Goal: Find specific page/section: Find specific page/section

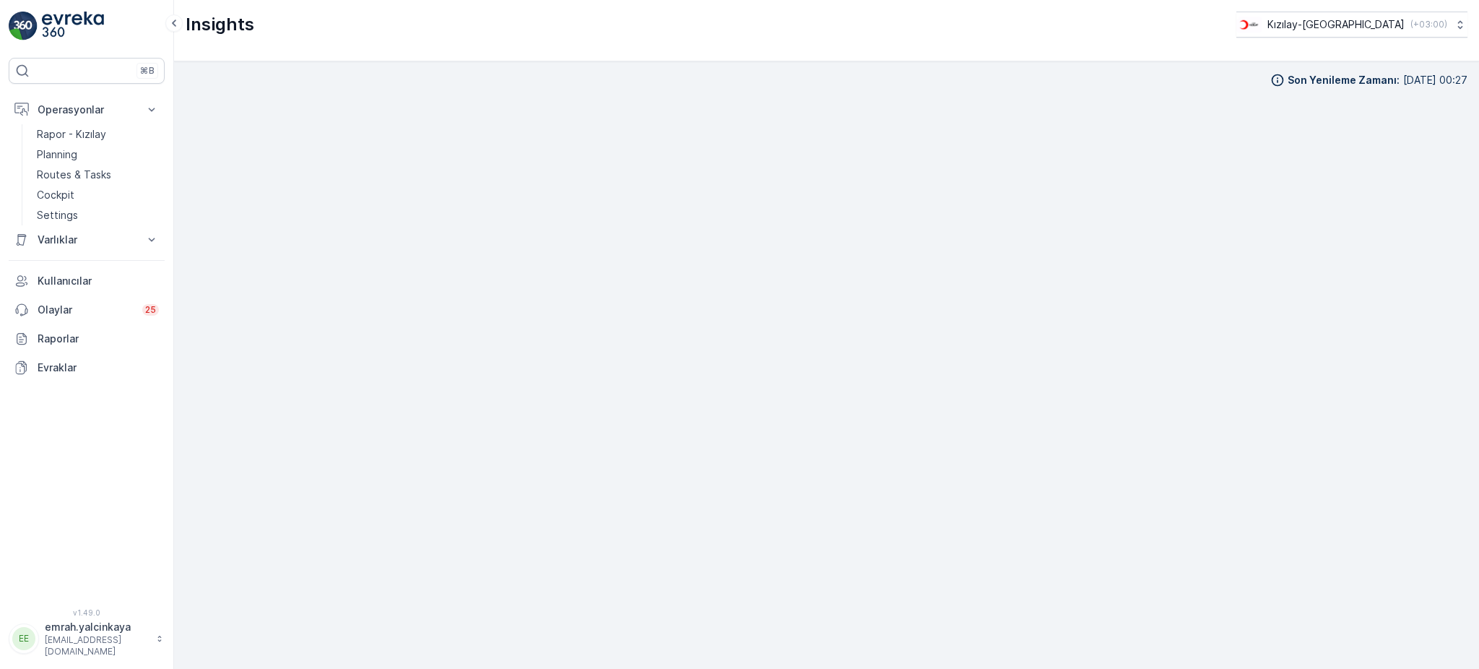
scroll to position [15, 0]
click at [77, 178] on p "Routes & Tasks" at bounding box center [74, 174] width 74 height 14
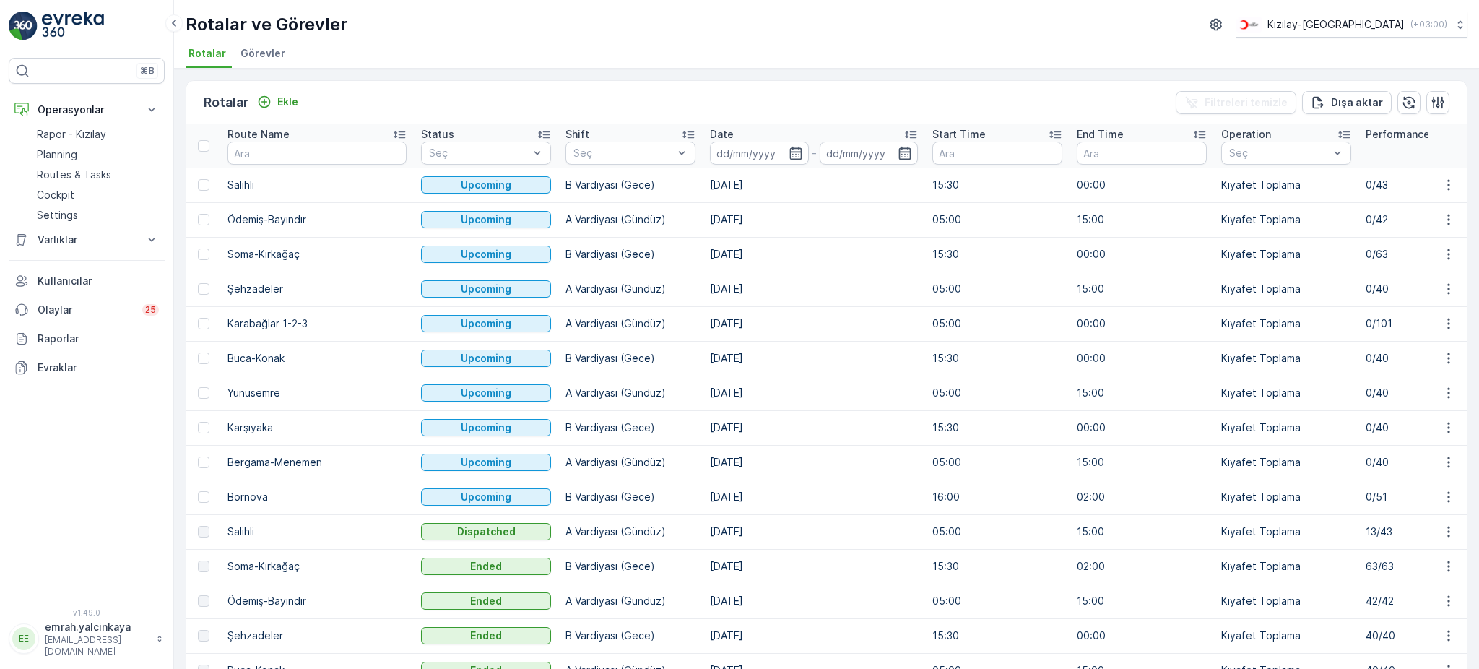
click at [806, 58] on ul "Rotalar Görevler" at bounding box center [821, 55] width 1270 height 25
